Goal: Task Accomplishment & Management: Complete application form

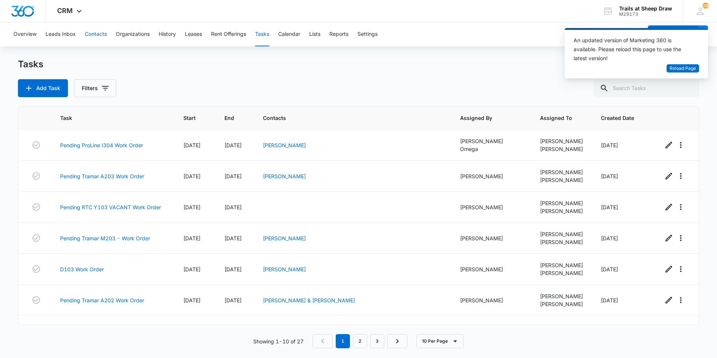
click at [89, 32] on button "Contacts" at bounding box center [96, 34] width 22 height 24
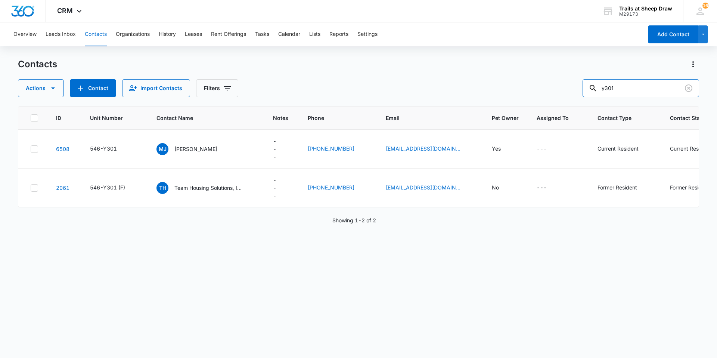
drag, startPoint x: 606, startPoint y: 87, endPoint x: 490, endPoint y: 84, distance: 115.7
click at [498, 85] on div "Actions Contact Import Contacts Filters y301" at bounding box center [358, 88] width 681 height 18
type input "k208"
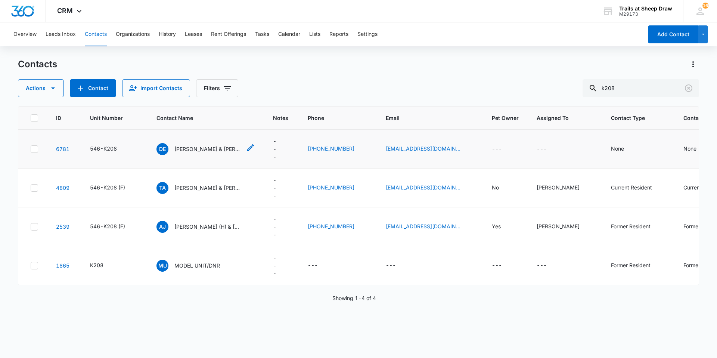
click at [196, 147] on p "[PERSON_NAME] & [PERSON_NAME]" at bounding box center [207, 149] width 67 height 8
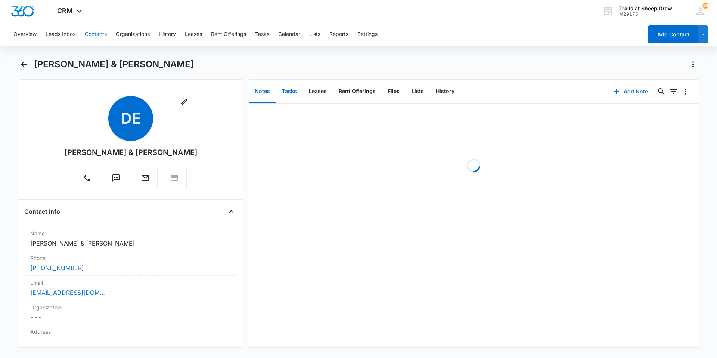
click at [287, 88] on button "Tasks" at bounding box center [289, 91] width 27 height 23
click at [621, 91] on button "Add Task" at bounding box center [630, 91] width 49 height 18
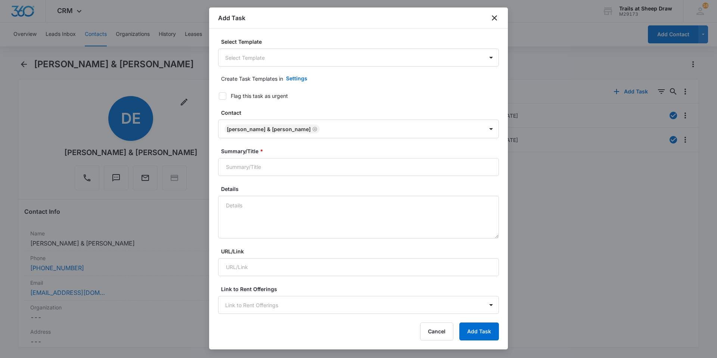
click at [273, 56] on body "CRM Apps Reputation Websites Forms CRM Email Social Content Ads Intelligence Fi…" at bounding box center [358, 179] width 717 height 358
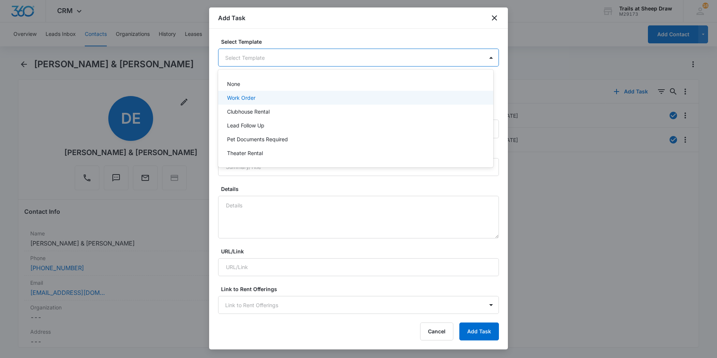
click at [277, 97] on div "Work Order" at bounding box center [355, 98] width 256 height 8
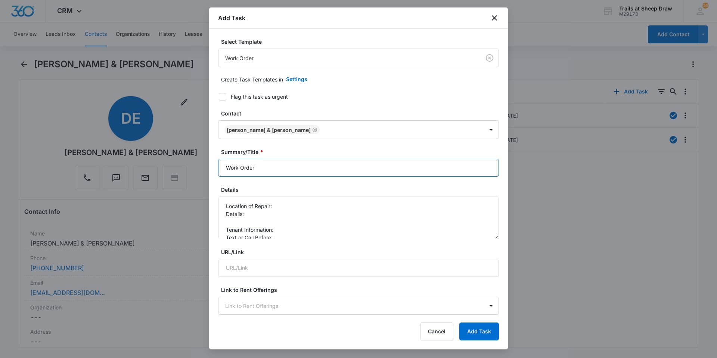
click at [224, 166] on input "Work Order" at bounding box center [358, 168] width 281 height 18
type input "K208 Work Order"
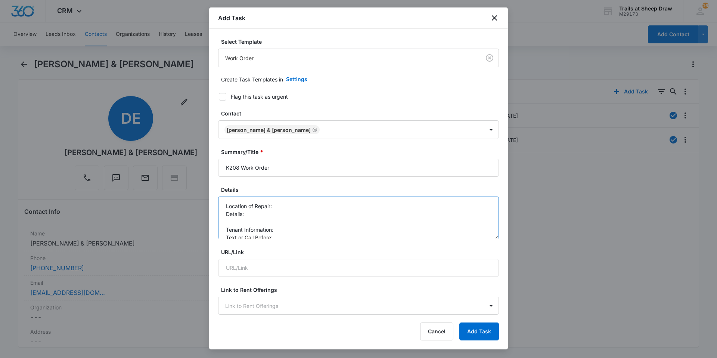
click at [296, 209] on textarea "Location of Repair: Details: Tenant Information: Text or Call Before:" at bounding box center [358, 217] width 281 height 43
click at [293, 211] on textarea "Location of Repair: fridge Details: Tenant Information: Text or Call Before:" at bounding box center [358, 217] width 281 height 43
click at [286, 230] on textarea "Location of Repair: fridge Details: started making a weird noise and now is say…" at bounding box center [358, 217] width 281 height 43
click at [282, 233] on textarea "Location of Repair: fridge Details: started making a weird noise and now is say…" at bounding box center [358, 217] width 281 height 43
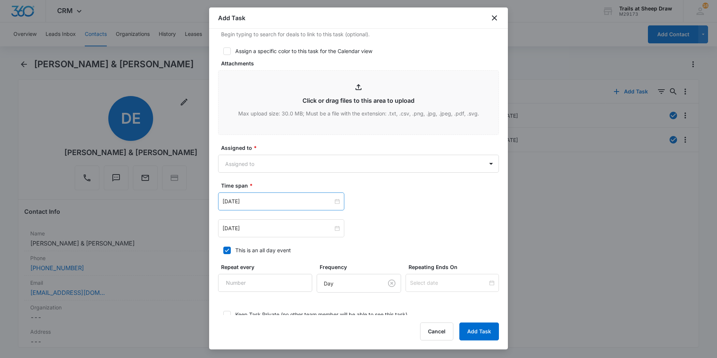
scroll to position [336, 0]
type textarea "Location of Repair: fridge Details: started making a weird noise and now is say…"
click at [309, 162] on body "CRM Apps Reputation Websites Forms CRM Email Social Content Ads Intelligence Fi…" at bounding box center [358, 179] width 717 height 358
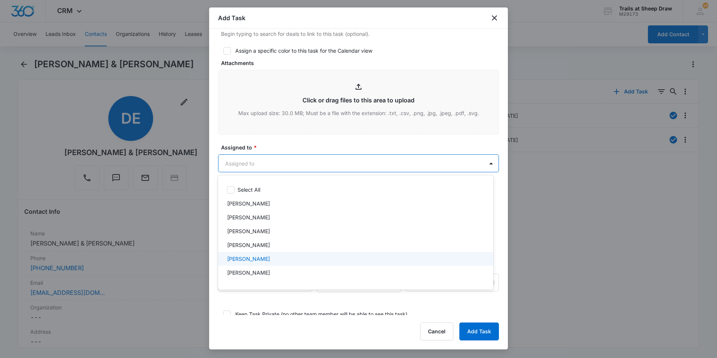
click at [314, 262] on div "[PERSON_NAME]" at bounding box center [355, 259] width 256 height 8
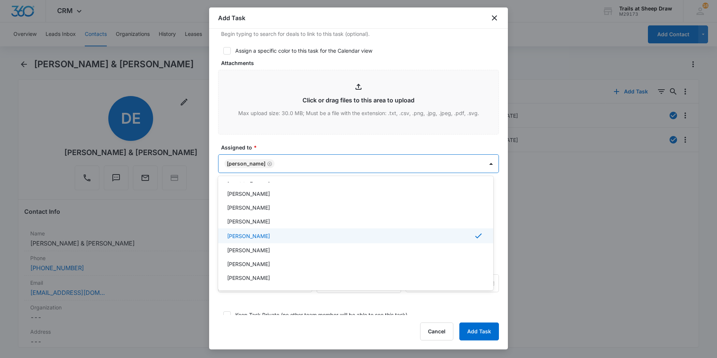
scroll to position [37, 0]
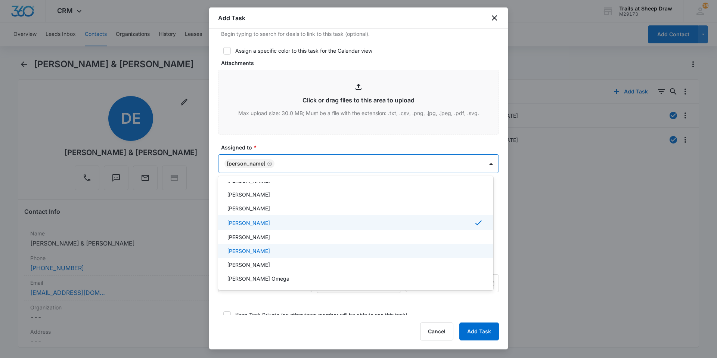
click at [308, 253] on div "[PERSON_NAME]" at bounding box center [355, 251] width 256 height 8
click at [336, 146] on div at bounding box center [358, 179] width 717 height 358
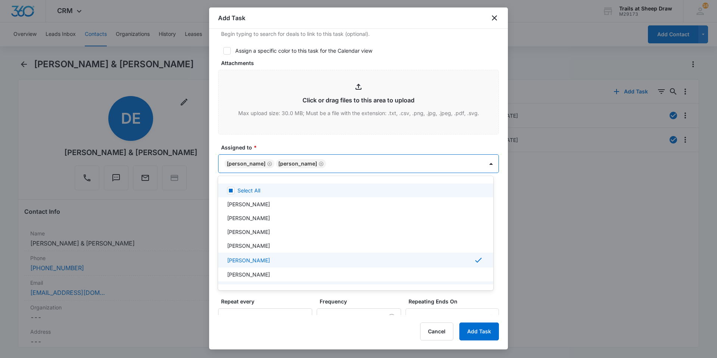
click at [357, 165] on body "CRM Apps Reputation Websites Forms CRM Email Social Content Ads Intelligence Fi…" at bounding box center [358, 179] width 717 height 358
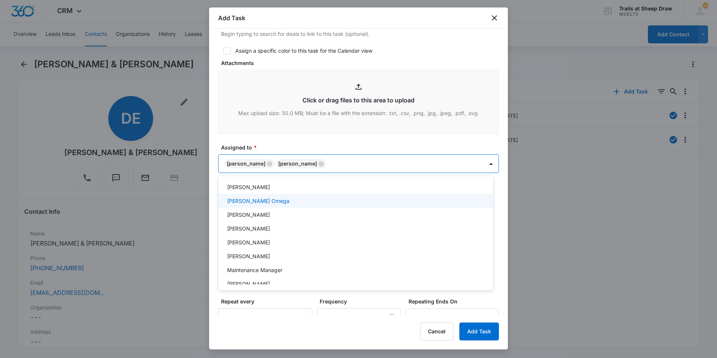
scroll to position [165, 0]
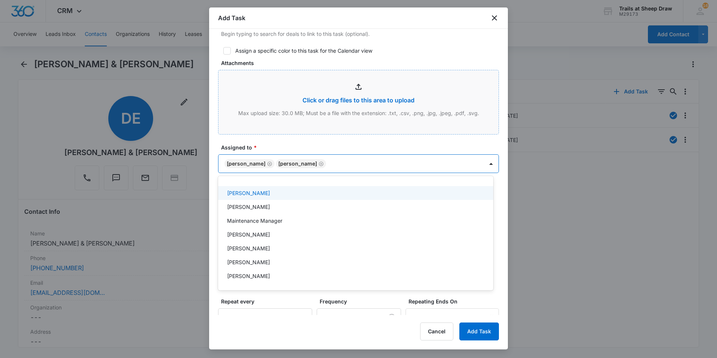
click at [349, 129] on div at bounding box center [358, 179] width 717 height 358
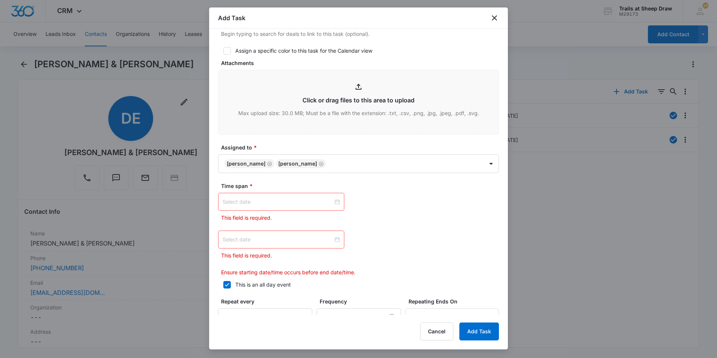
click at [334, 202] on div at bounding box center [280, 201] width 117 height 8
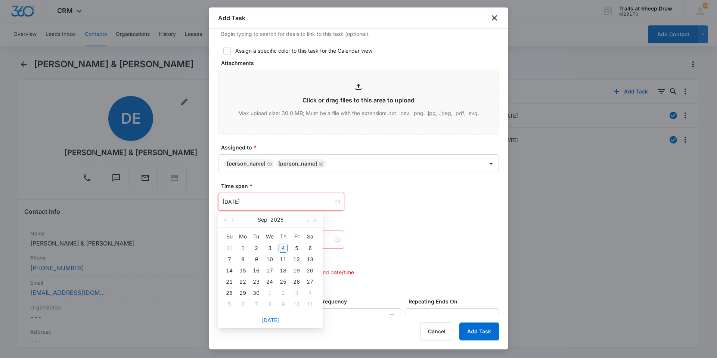
type input "[DATE]"
click at [283, 250] on div "4" at bounding box center [282, 247] width 9 height 9
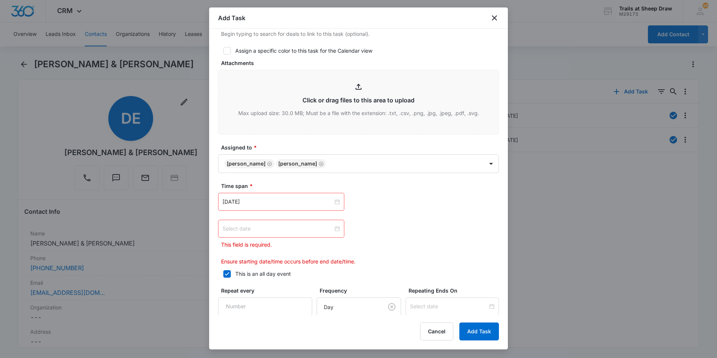
click at [337, 227] on div at bounding box center [280, 228] width 117 height 8
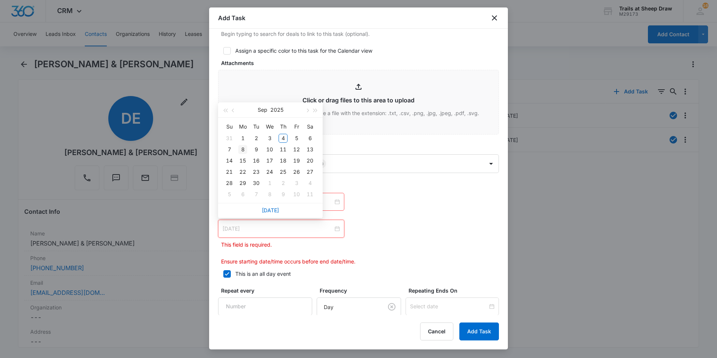
type input "[DATE]"
click at [238, 149] on div "8" at bounding box center [242, 149] width 9 height 9
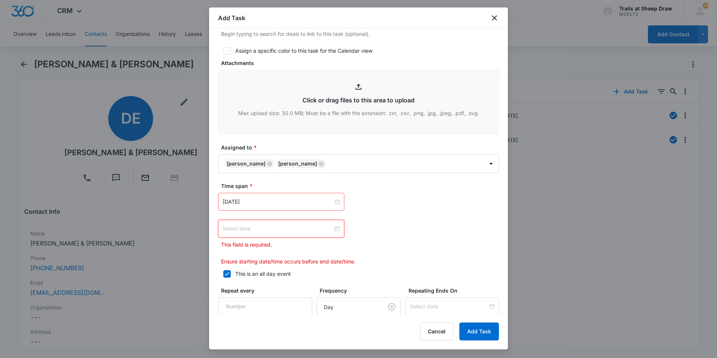
click at [334, 228] on div at bounding box center [280, 228] width 117 height 8
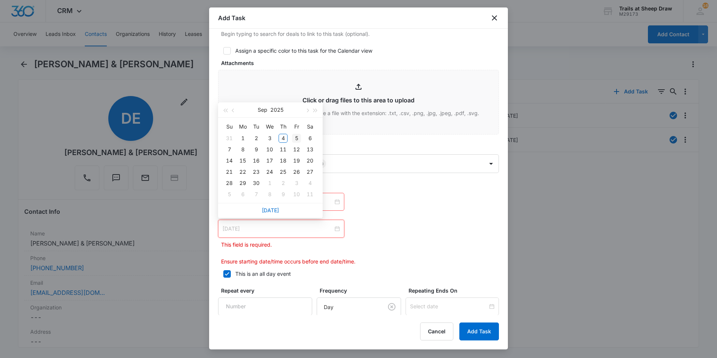
type input "[DATE]"
click at [294, 138] on div "5" at bounding box center [296, 138] width 9 height 9
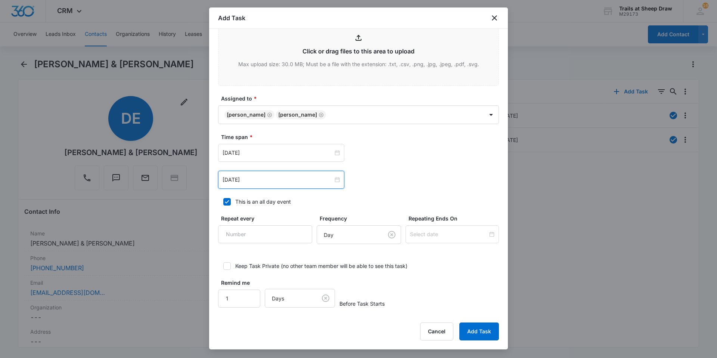
scroll to position [386, 0]
click at [480, 328] on button "Add Task" at bounding box center [479, 331] width 40 height 18
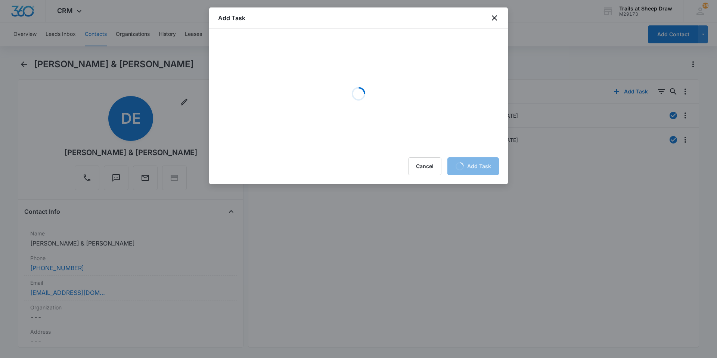
scroll to position [0, 0]
